Goal: Navigation & Orientation: Find specific page/section

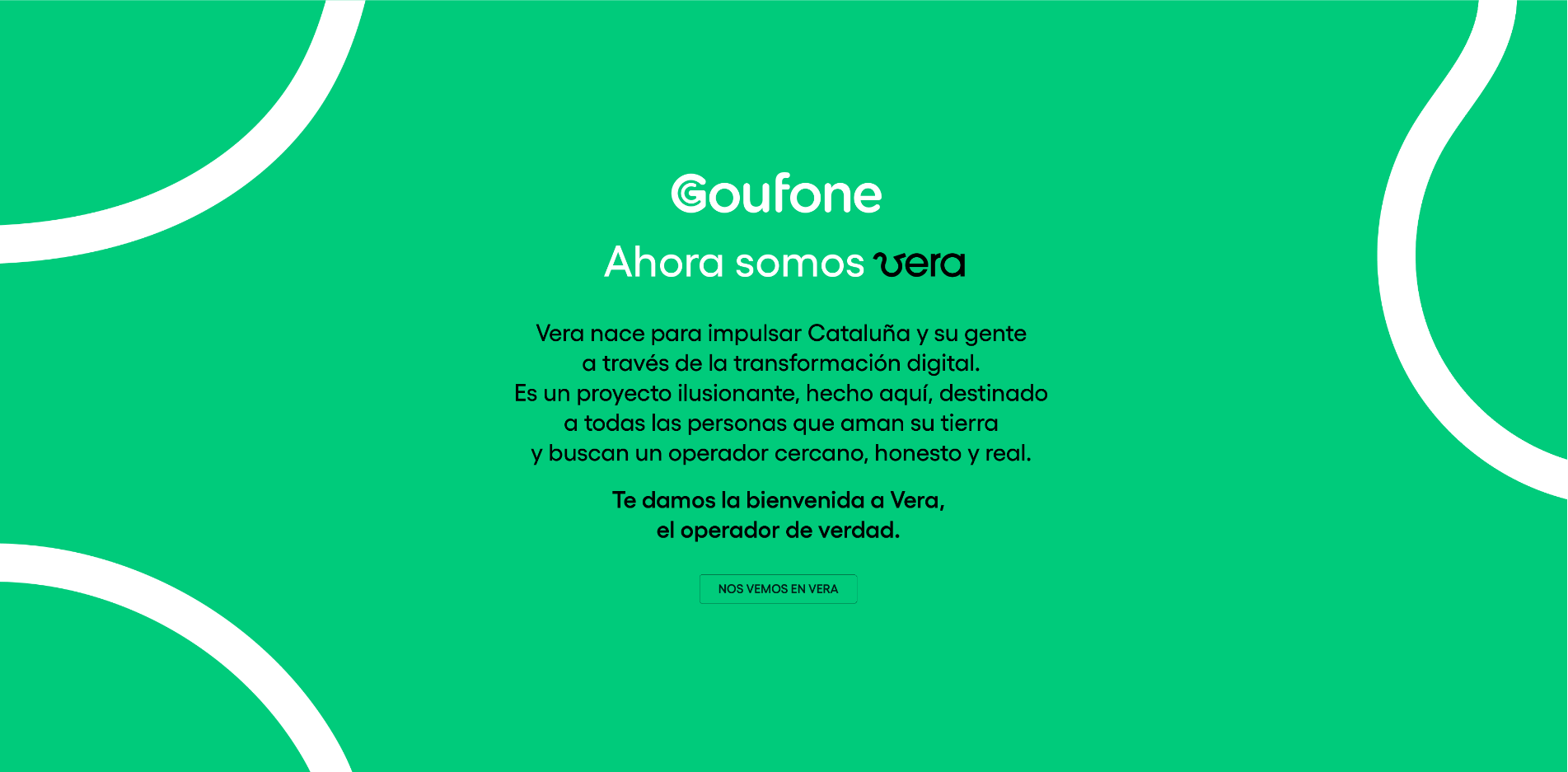
click at [777, 592] on img at bounding box center [784, 388] width 540 height 432
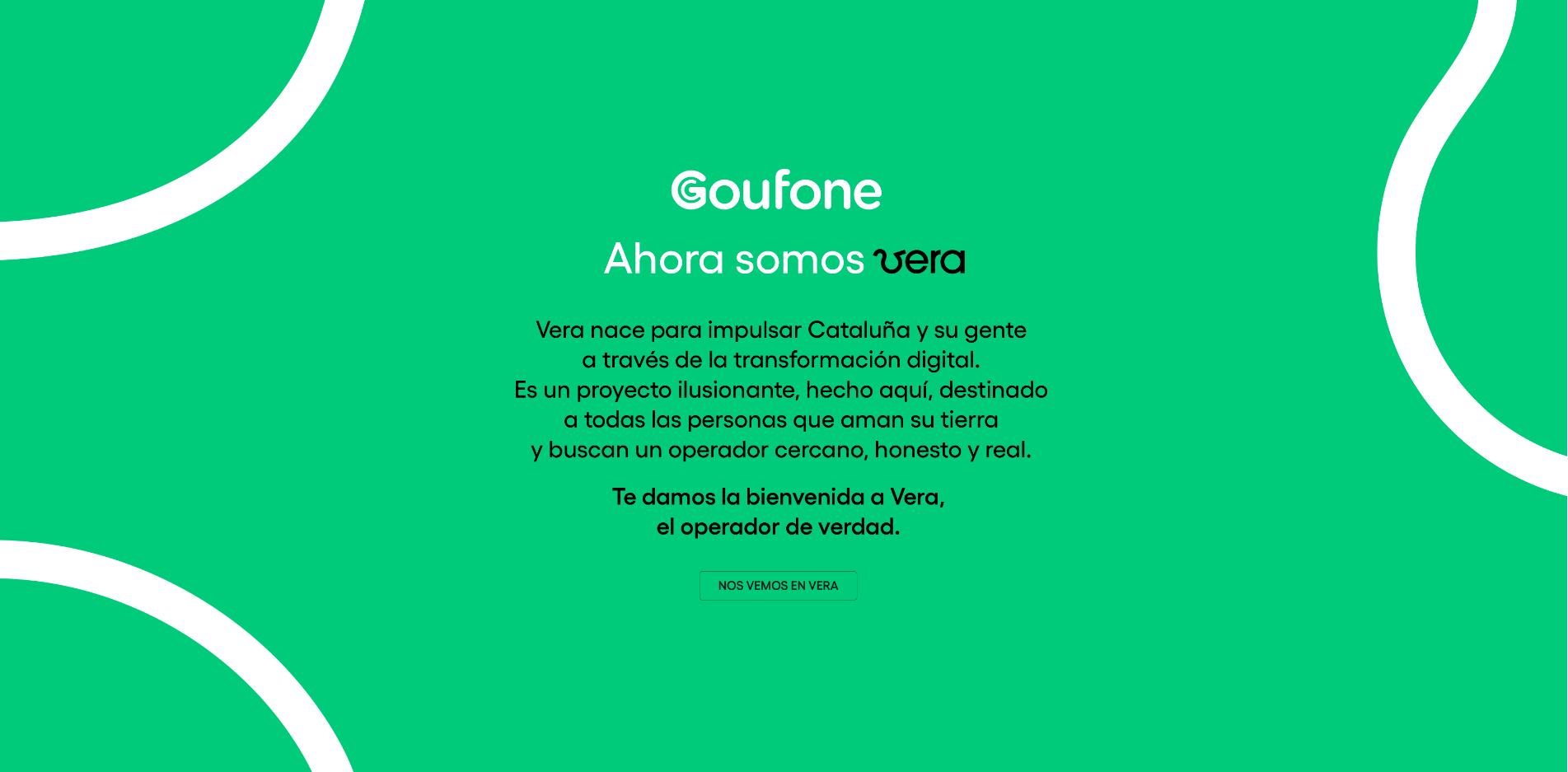
scroll to position [4, 0]
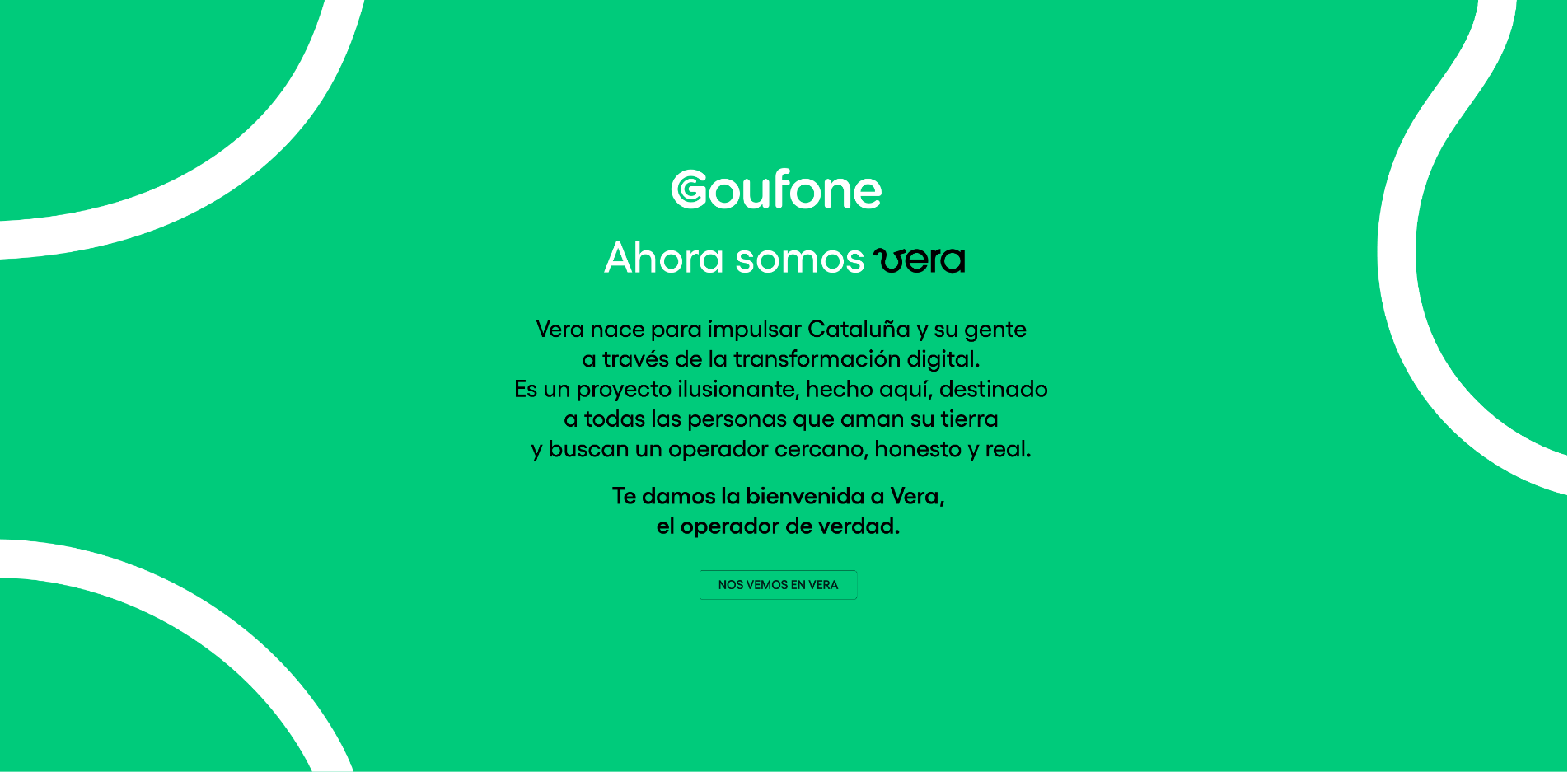
click at [761, 598] on img at bounding box center [784, 383] width 540 height 432
click at [768, 590] on img at bounding box center [784, 383] width 540 height 432
